Goal: Transaction & Acquisition: Purchase product/service

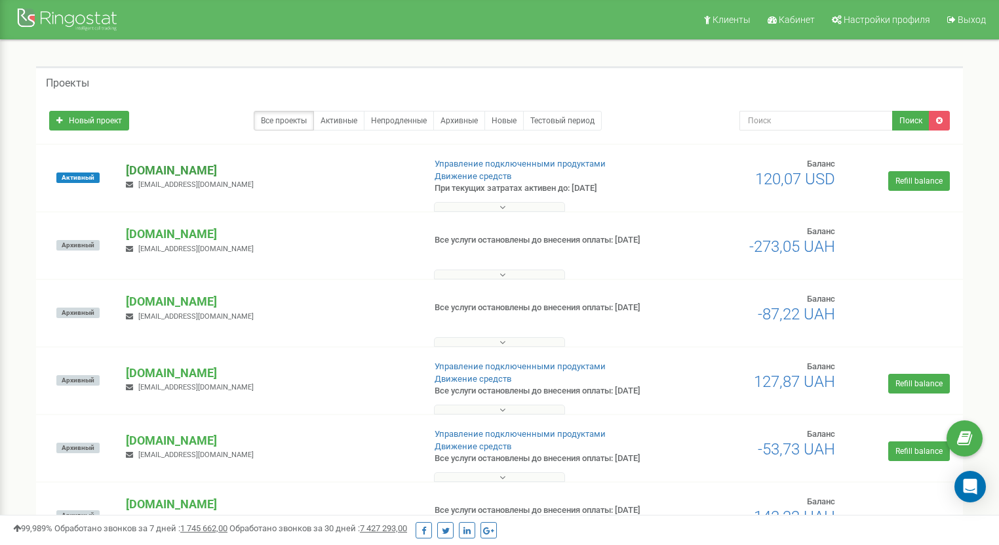
click at [169, 169] on p "[DOMAIN_NAME]" at bounding box center [269, 170] width 287 height 17
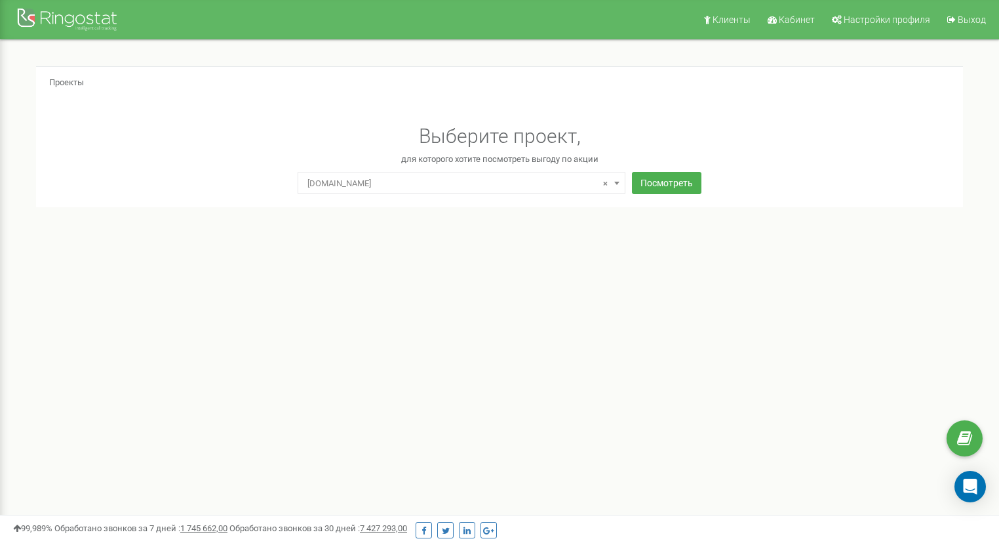
select select "2"
click at [667, 187] on button "Посмотреть" at bounding box center [667, 183] width 70 height 22
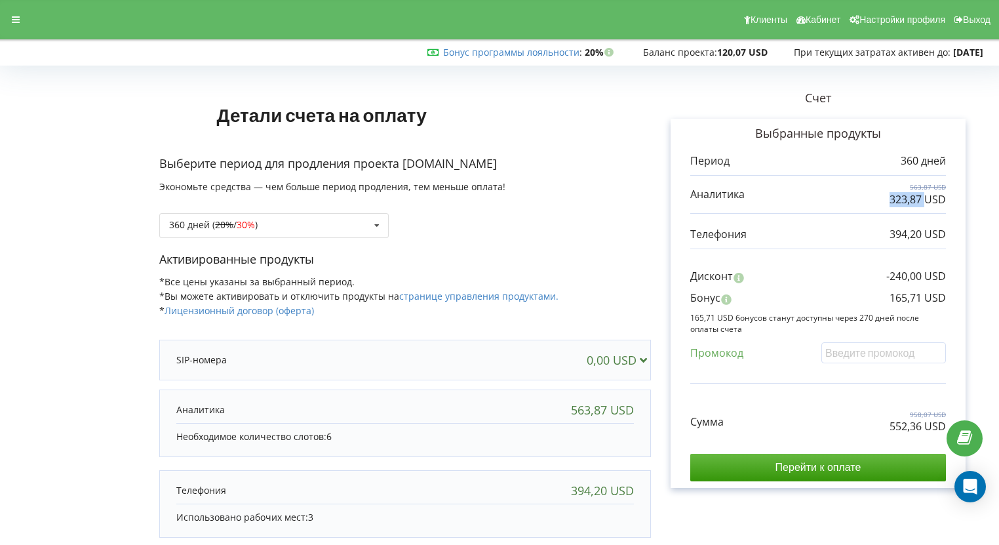
drag, startPoint x: 889, startPoint y: 198, endPoint x: 926, endPoint y: 197, distance: 36.7
click at [926, 197] on div "563,87 USD 323,87 USD" at bounding box center [818, 194] width 256 height 24
copy p "323,87"
